Goal: Transaction & Acquisition: Purchase product/service

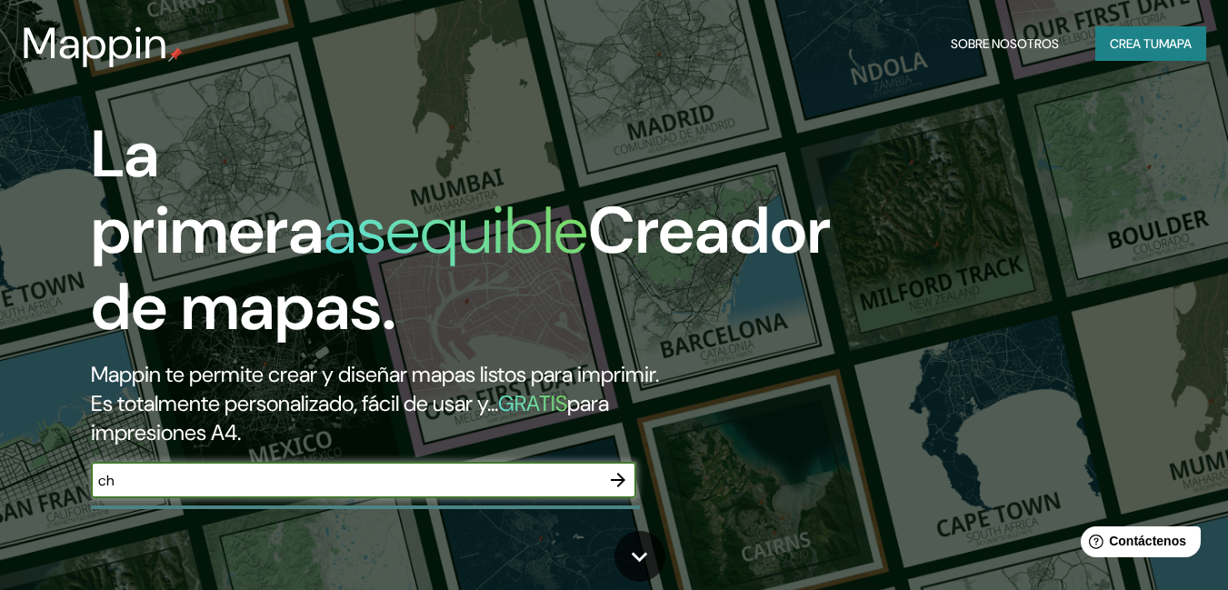
type input "c"
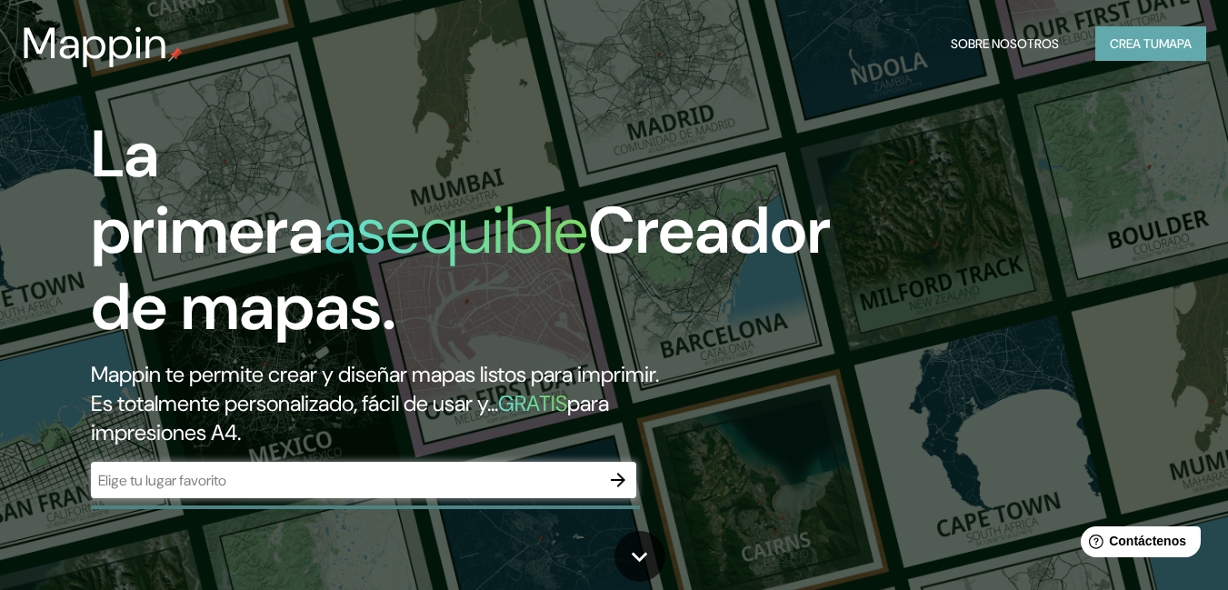
click at [1110, 45] on font "Crea tu" at bounding box center [1134, 43] width 49 height 16
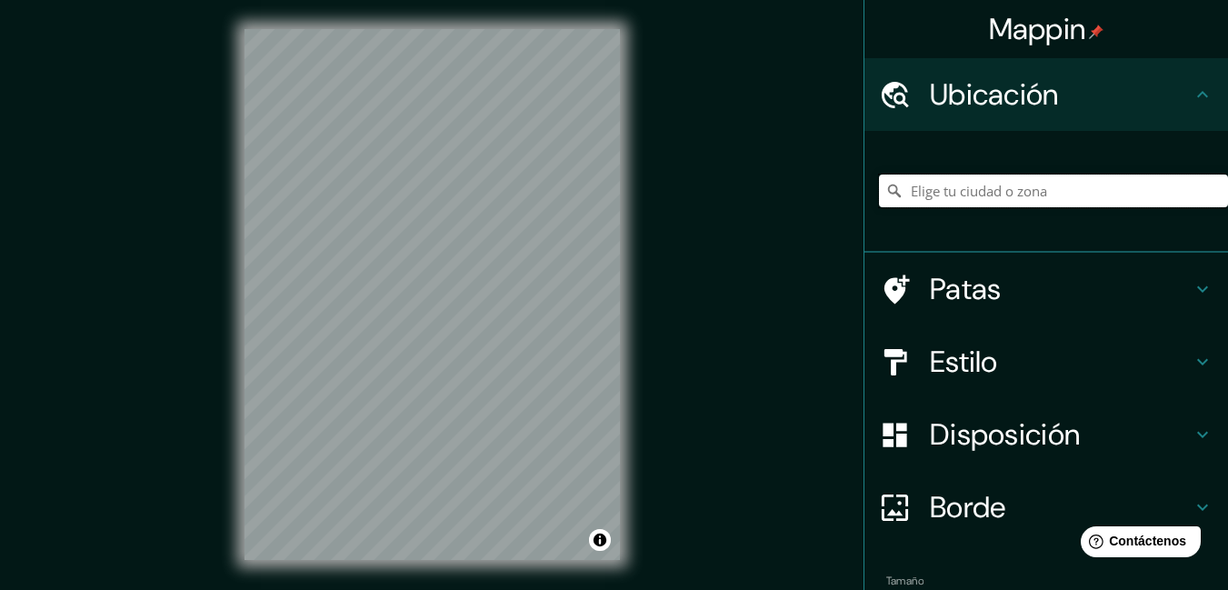
click at [935, 189] on input "Elige tu ciudad o zona" at bounding box center [1053, 191] width 349 height 33
type input "[GEOGRAPHIC_DATA], [GEOGRAPHIC_DATA], [GEOGRAPHIC_DATA]"
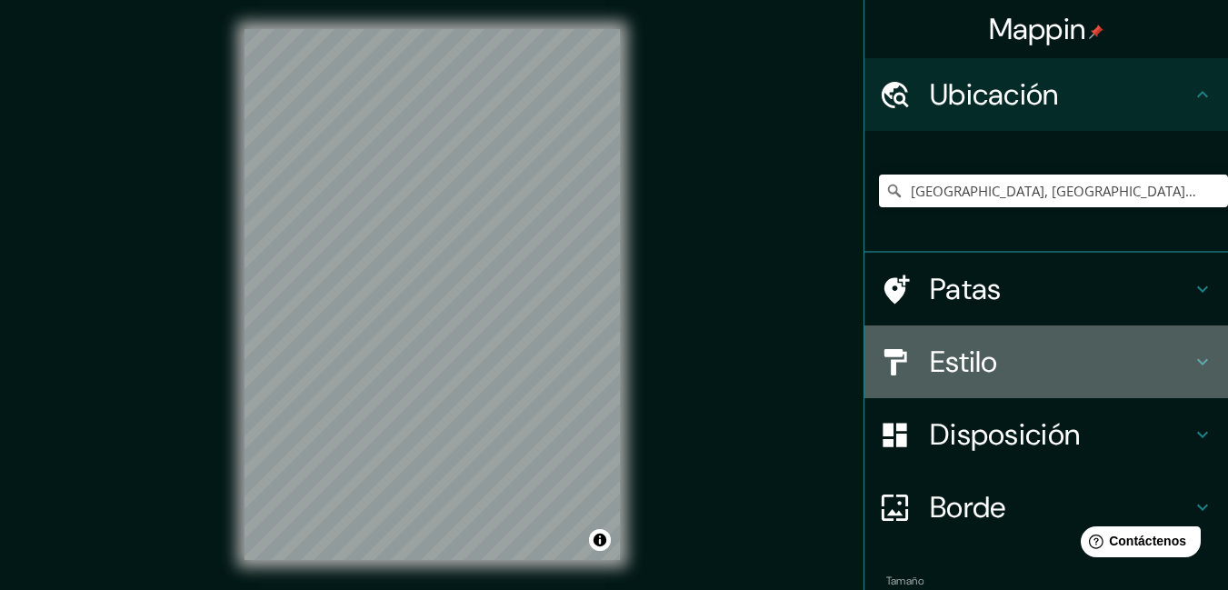
click at [975, 369] on font "Estilo" at bounding box center [964, 362] width 68 height 38
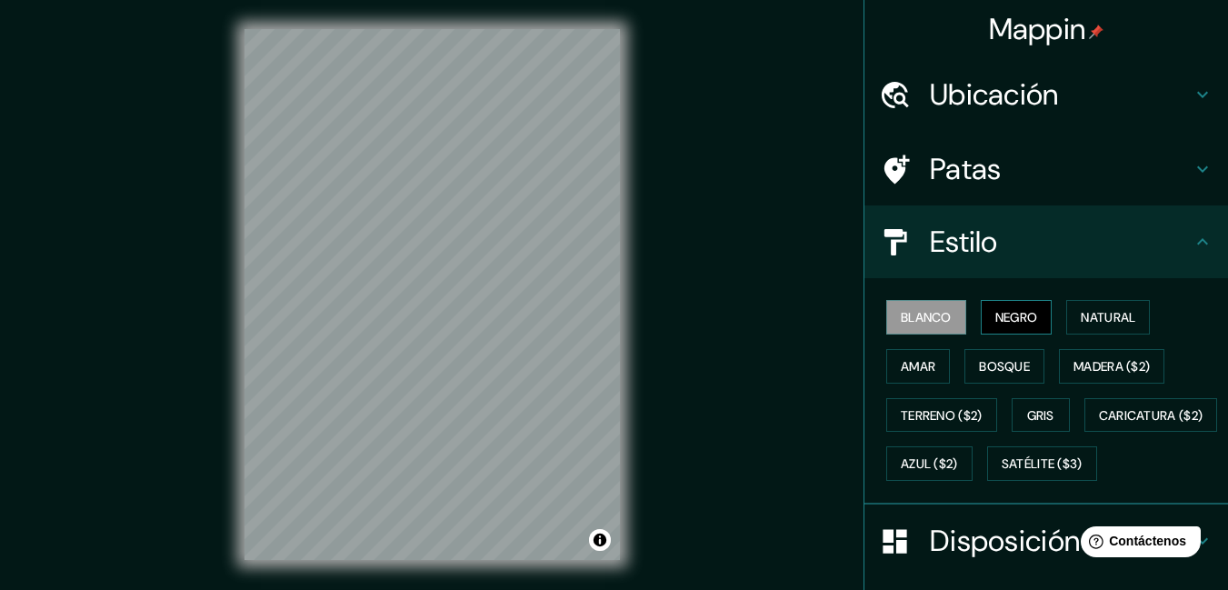
click at [999, 322] on font "Negro" at bounding box center [1017, 317] width 43 height 16
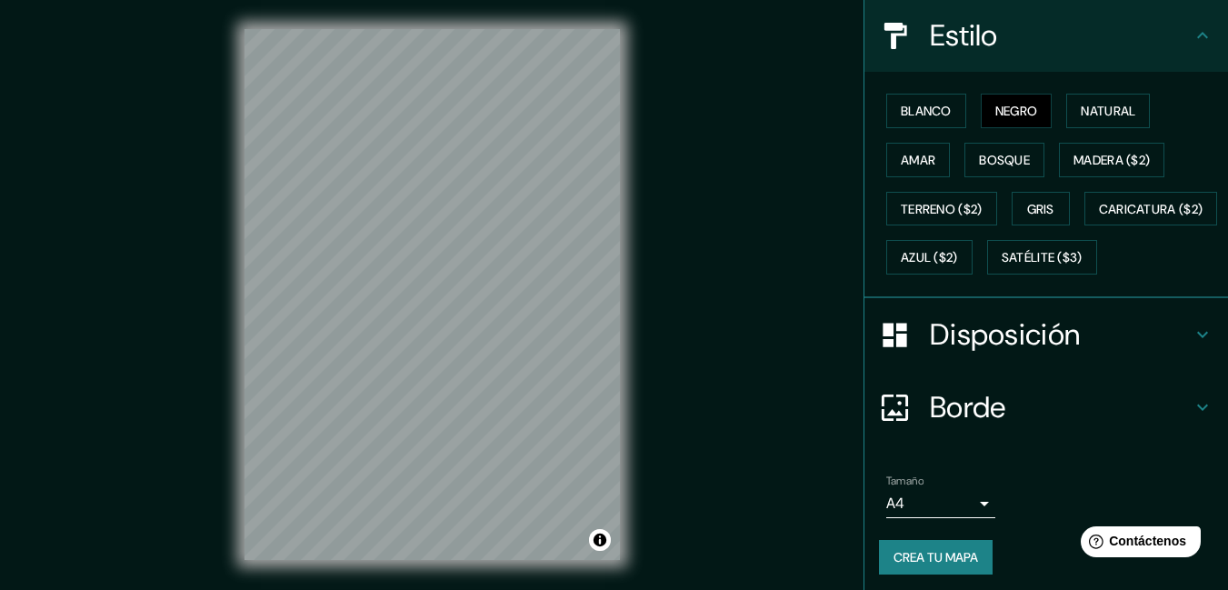
scroll to position [214, 0]
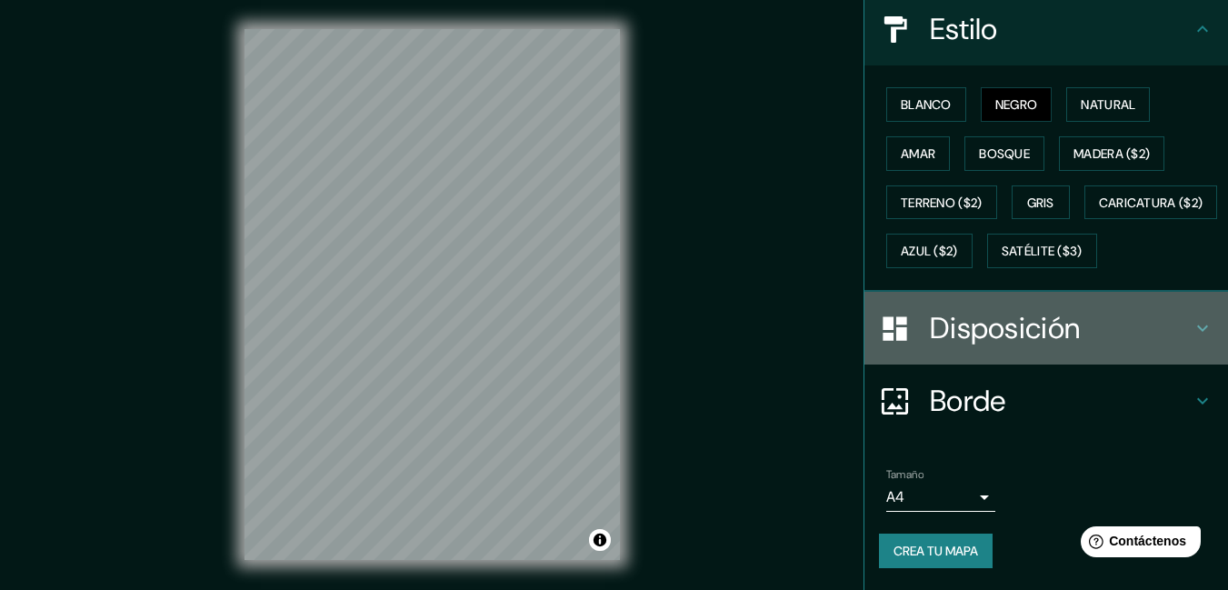
click at [930, 347] on font "Disposición" at bounding box center [1005, 328] width 150 height 38
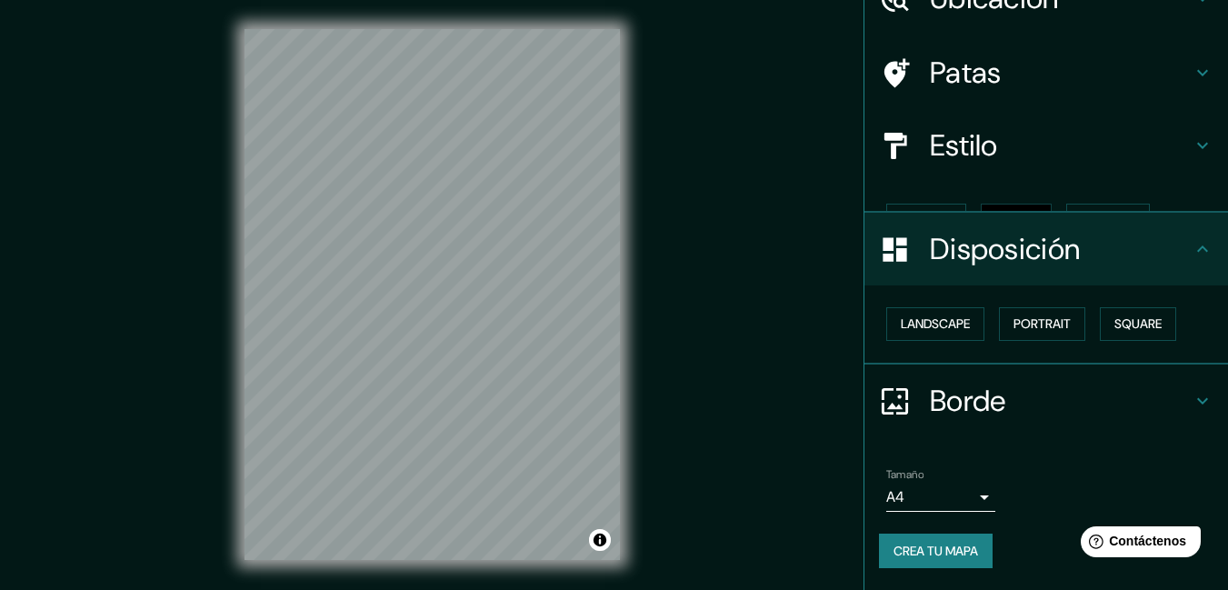
scroll to position [65, 0]
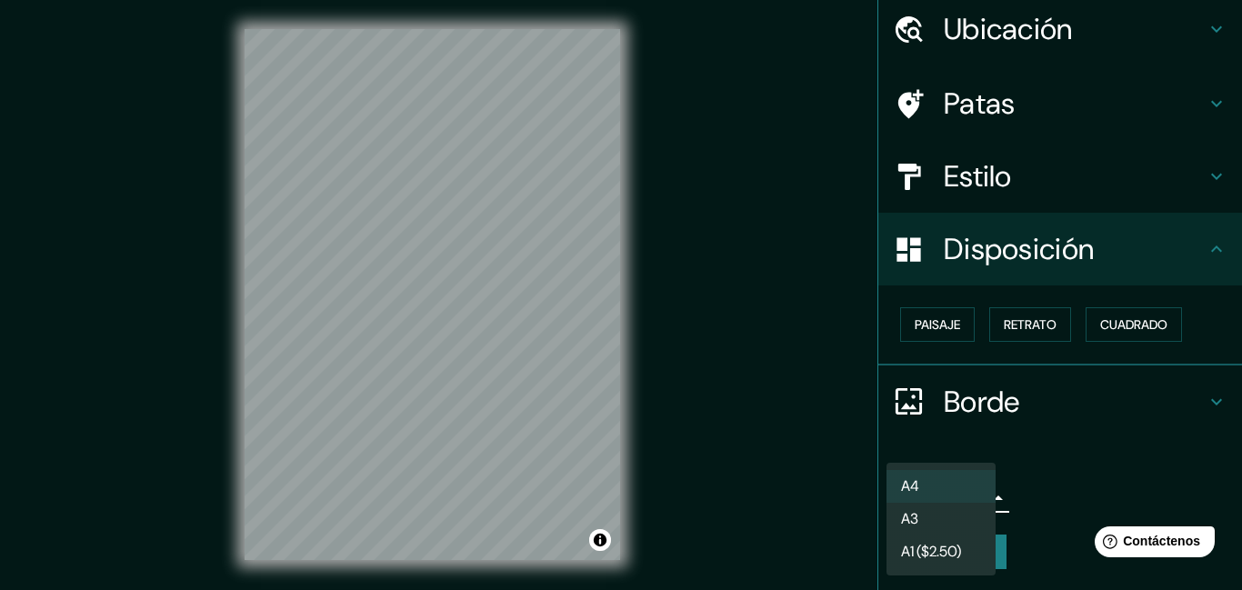
click at [914, 496] on body "Mappin Ubicación Chancay, Departamento de Lima, Perú Chancay Departamento de Li…" at bounding box center [621, 295] width 1242 height 590
click at [922, 526] on li "A3" at bounding box center [941, 521] width 109 height 34
type input "a4"
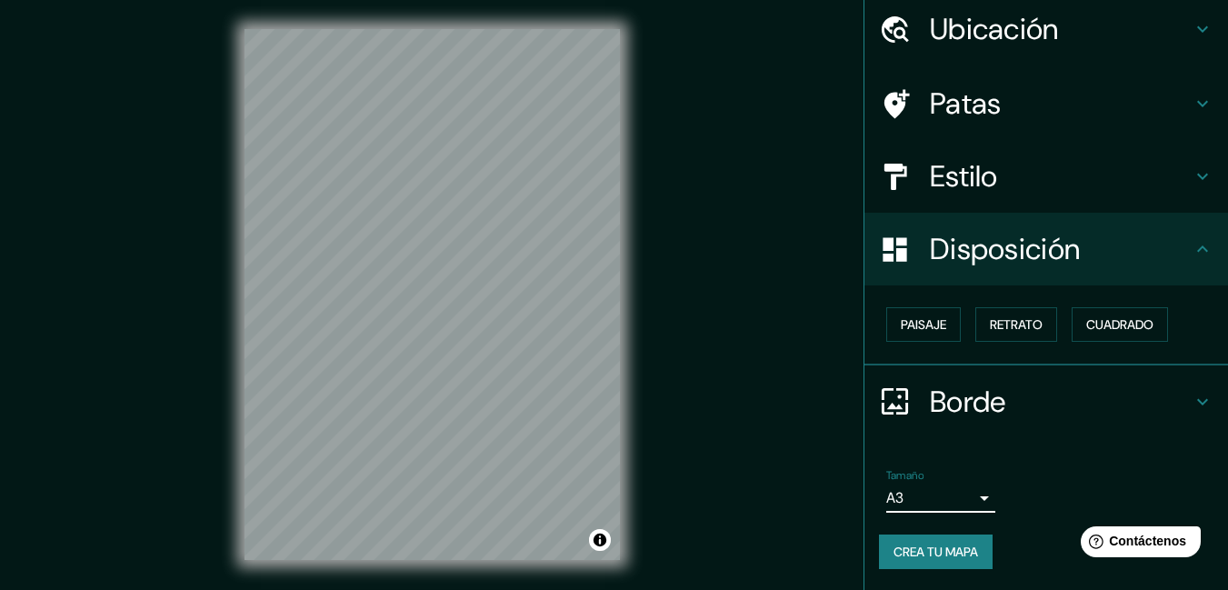
click at [912, 561] on font "Crea tu mapa" at bounding box center [936, 552] width 85 height 24
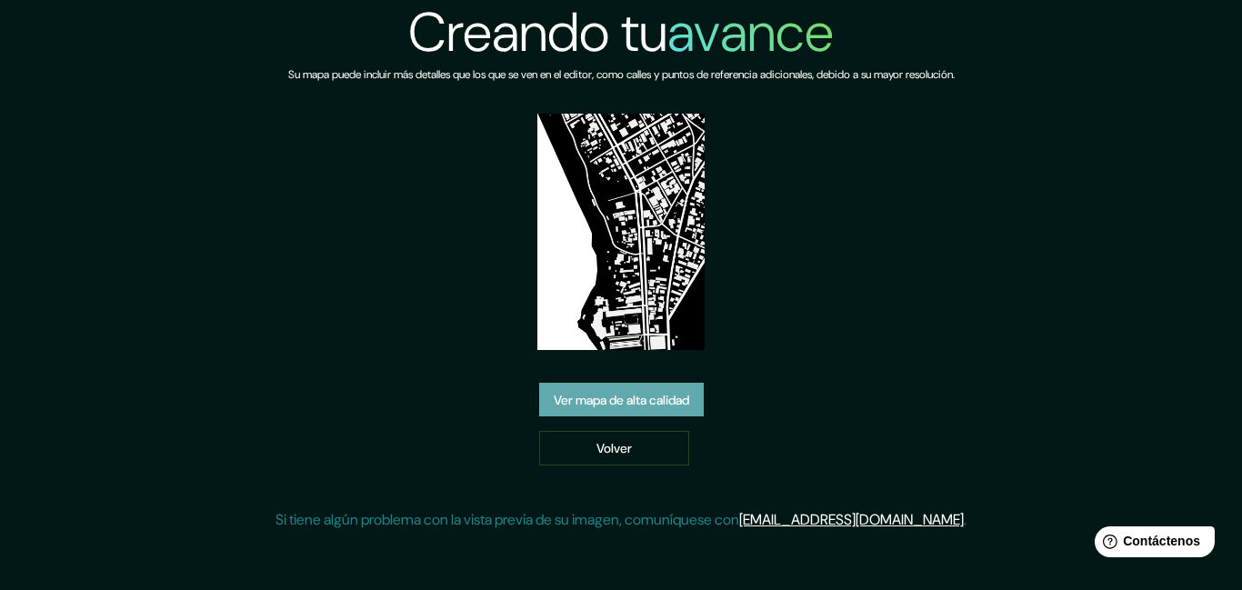
click at [585, 402] on font "Ver mapa de alta calidad" at bounding box center [621, 400] width 135 height 16
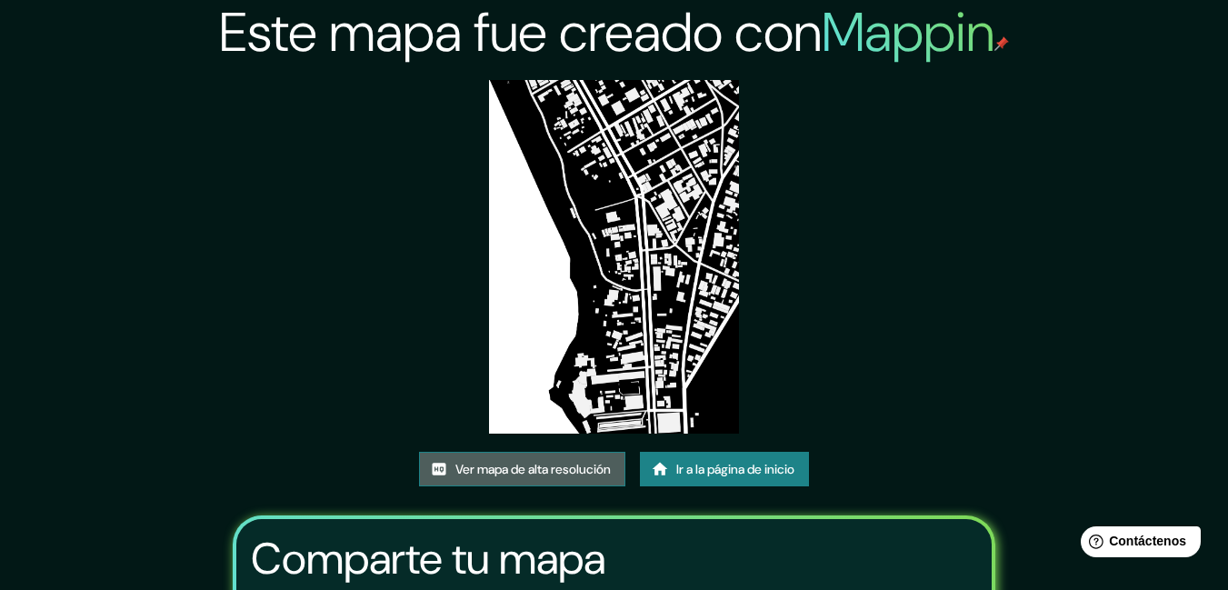
click at [546, 470] on font "Ver mapa de alta resolución" at bounding box center [533, 470] width 155 height 16
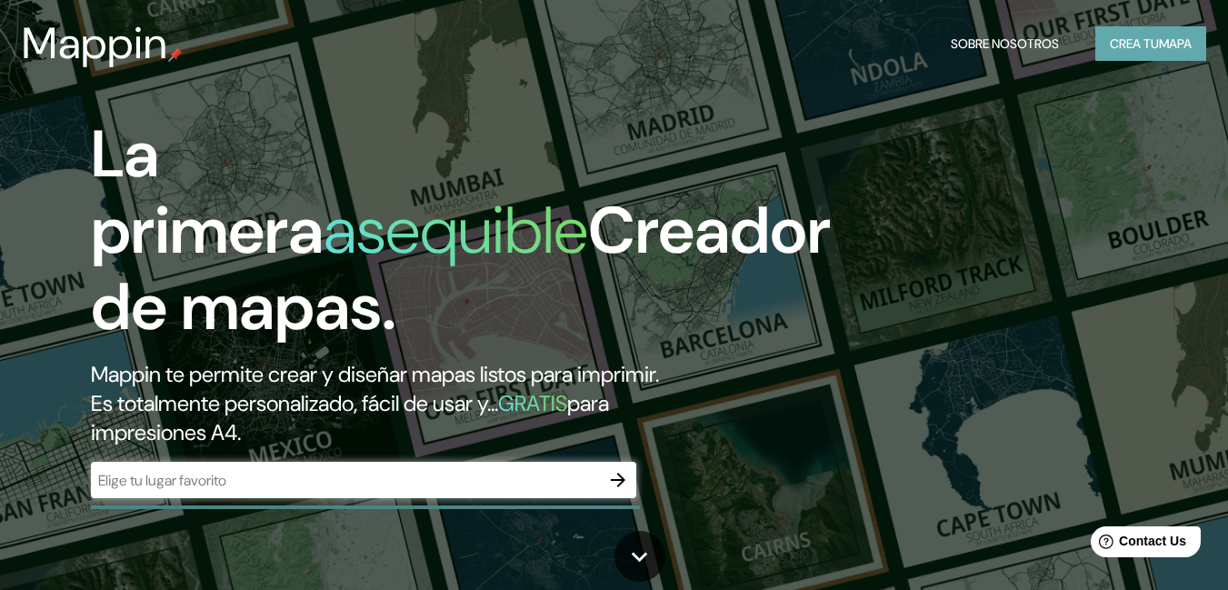
click at [1177, 33] on font "mapa" at bounding box center [1175, 44] width 33 height 24
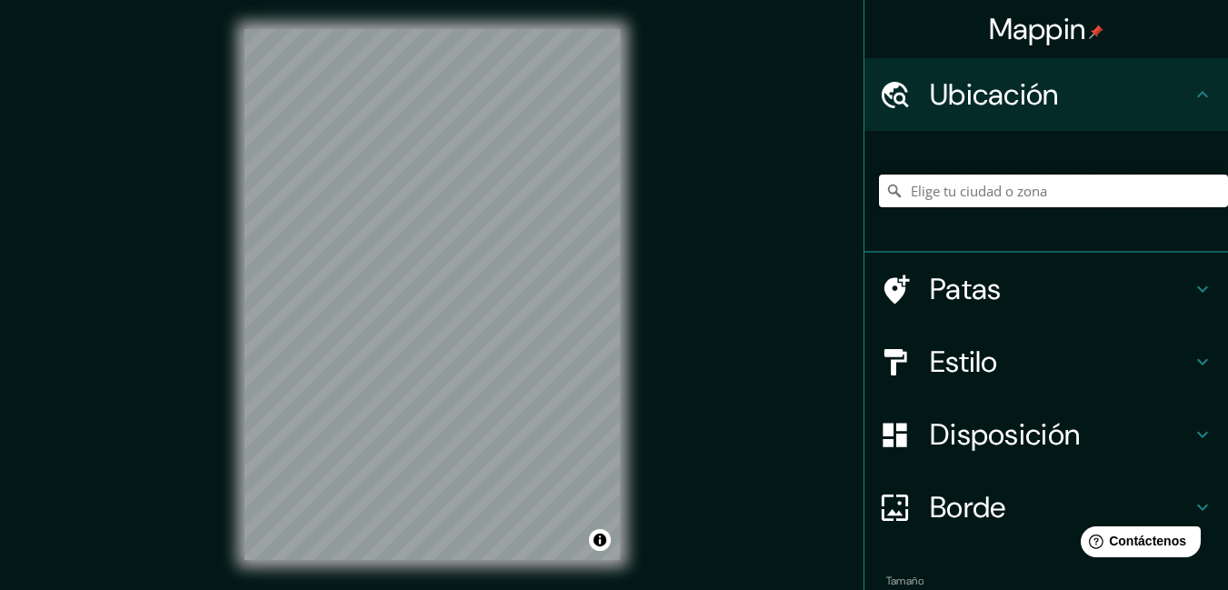
click at [1054, 192] on input "Elige tu ciudad o zona" at bounding box center [1053, 191] width 349 height 33
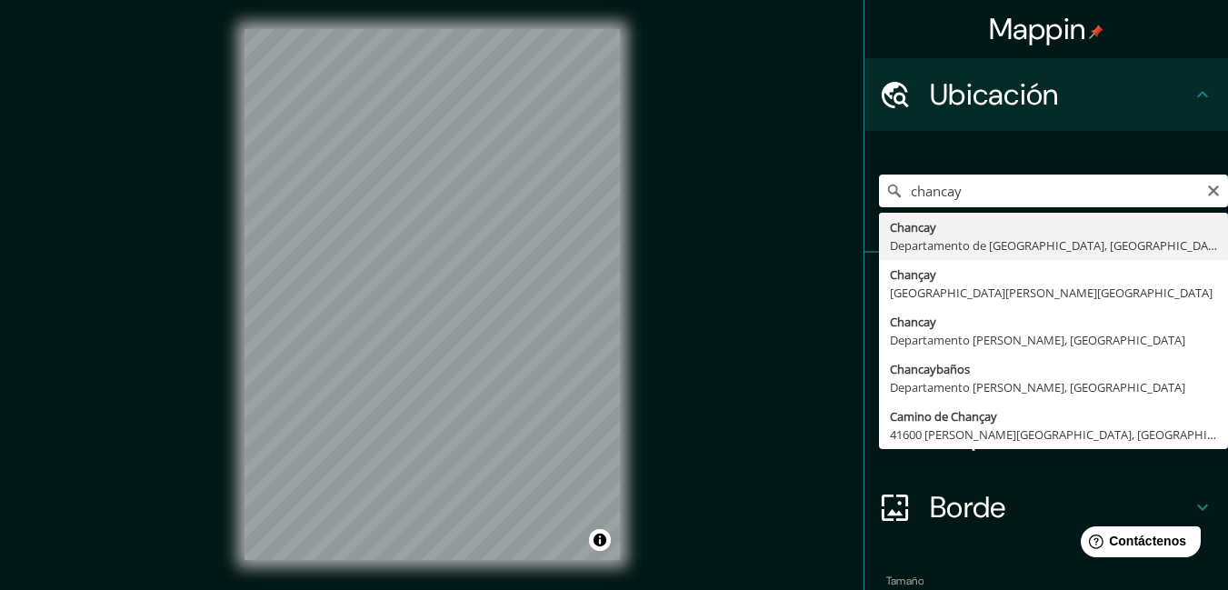
type input "[GEOGRAPHIC_DATA], [GEOGRAPHIC_DATA], [GEOGRAPHIC_DATA]"
